Goal: Task Accomplishment & Management: Use online tool/utility

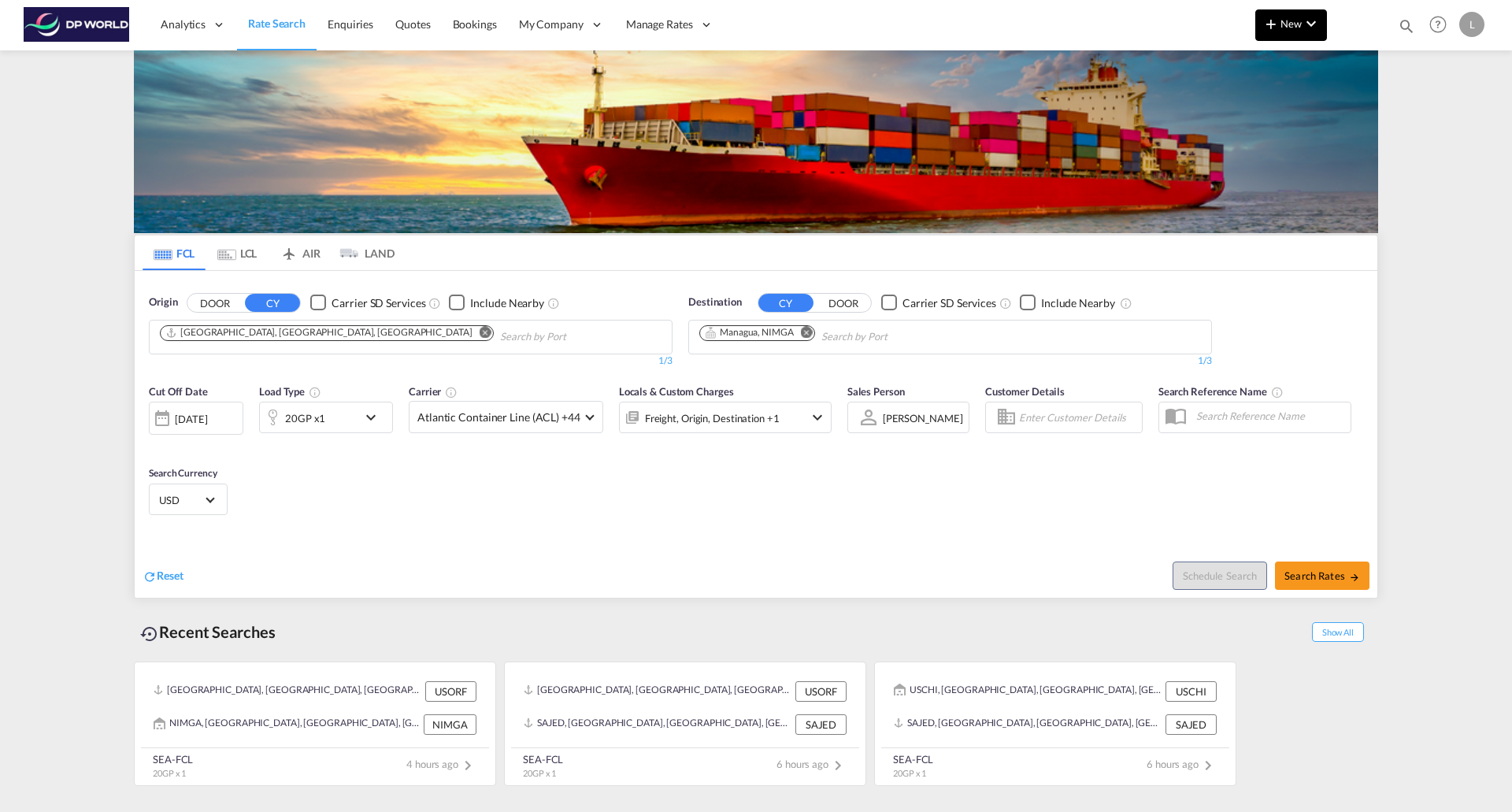
click at [1301, 21] on span "New" at bounding box center [1292, 23] width 59 height 13
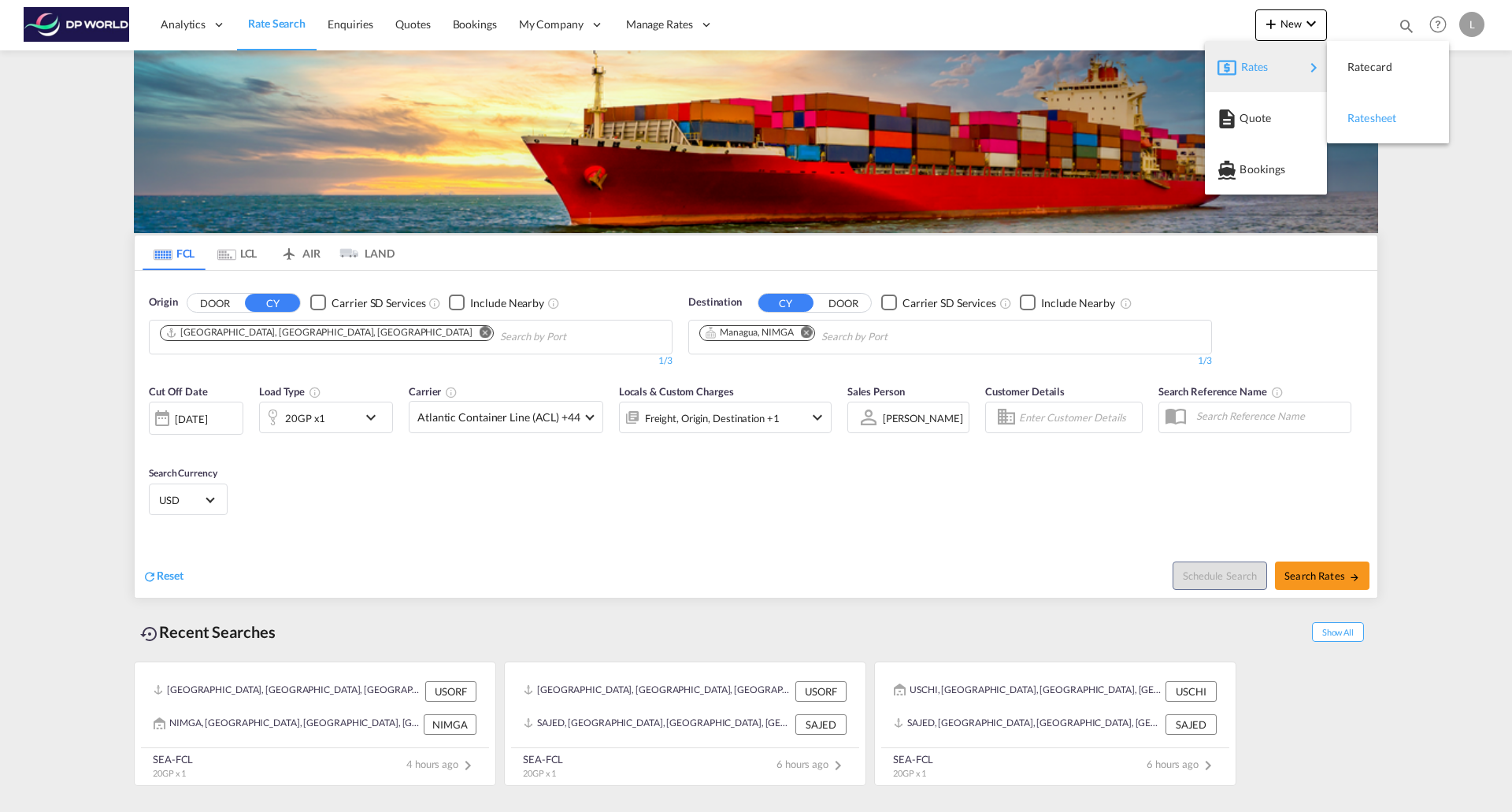
click at [1364, 120] on span "Ratesheet" at bounding box center [1355, 118] width 17 height 31
